Goal: Information Seeking & Learning: Learn about a topic

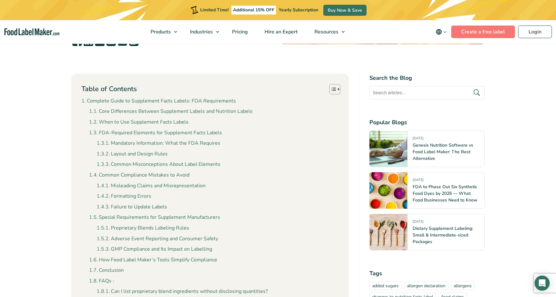
scroll to position [171, 0]
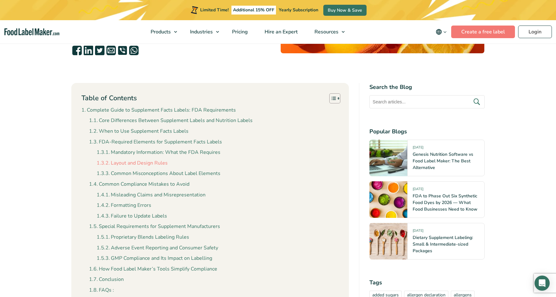
click at [140, 162] on link "Layout and Design Rules" at bounding box center [132, 163] width 71 height 8
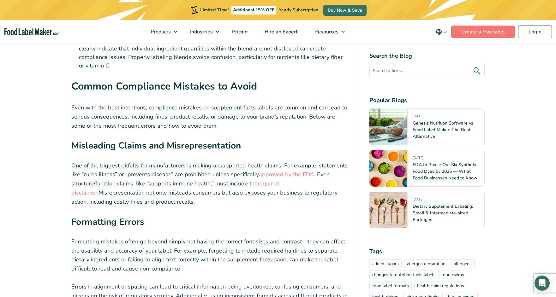
scroll to position [2107, 0]
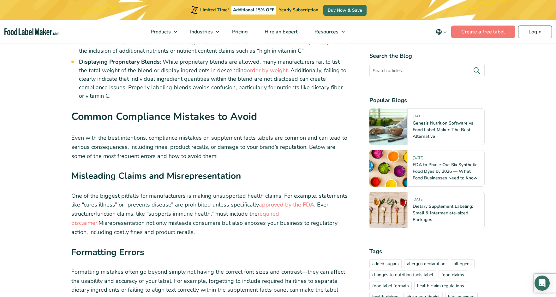
click at [383, 69] on input "text" at bounding box center [426, 70] width 115 height 13
type input "trademark name"
click at [470, 66] on button "submit" at bounding box center [476, 71] width 13 height 10
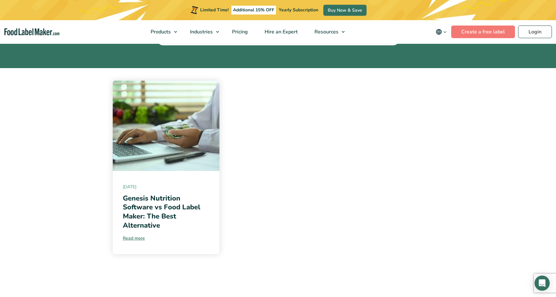
scroll to position [129, 0]
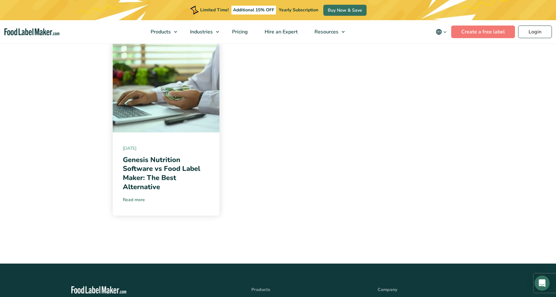
click at [138, 200] on link "Read more" at bounding box center [166, 200] width 87 height 7
